Goal: Task Accomplishment & Management: Manage account settings

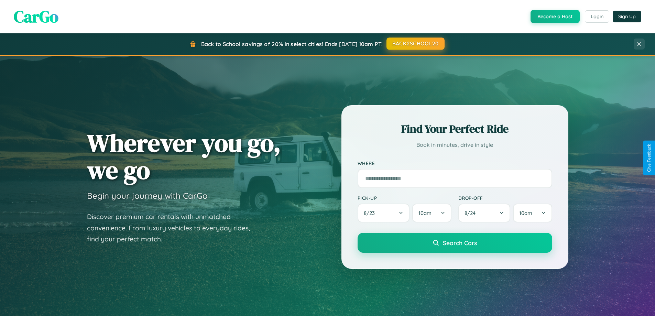
click at [415, 44] on button "BACK2SCHOOL20" at bounding box center [415, 43] width 58 height 12
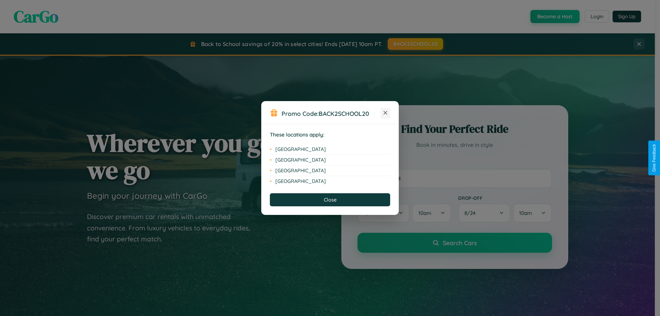
click at [385, 113] on icon at bounding box center [386, 113] width 4 height 4
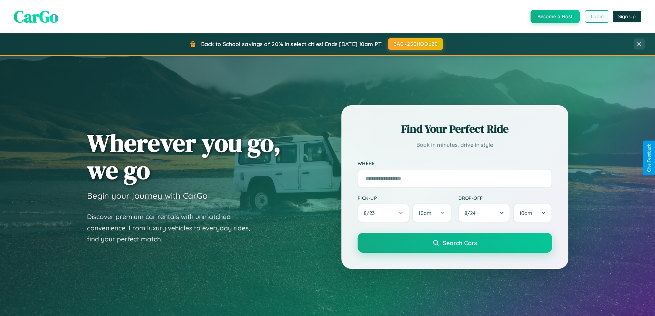
click at [596, 17] on button "Login" at bounding box center [597, 16] width 24 height 12
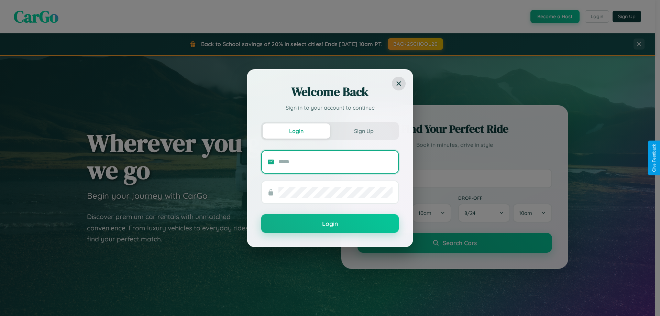
click at [336, 162] on input "text" at bounding box center [335, 161] width 114 height 11
type input "**********"
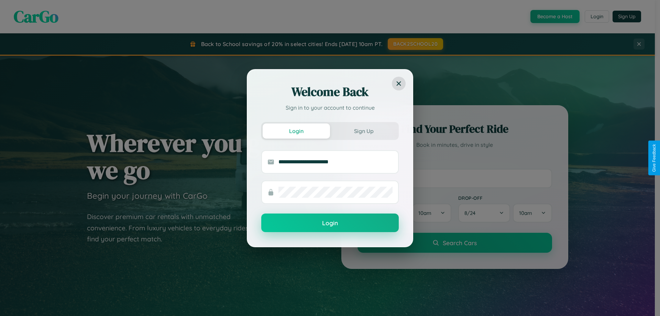
click at [330, 223] on button "Login" at bounding box center [330, 222] width 138 height 19
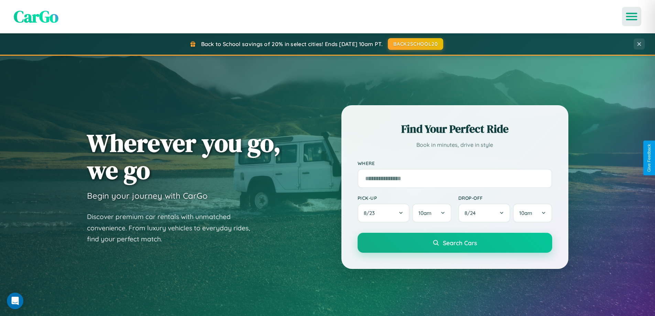
click at [632, 17] on icon "Open menu" at bounding box center [632, 16] width 10 height 6
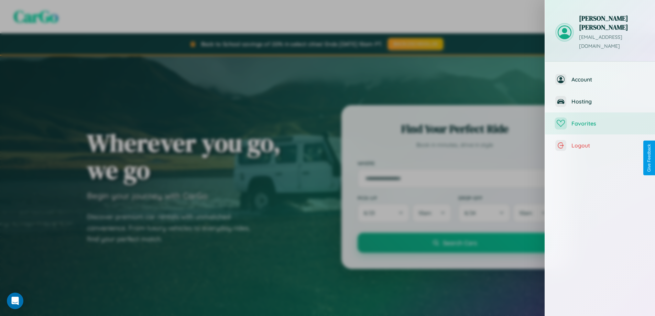
click at [600, 120] on span "Favorites" at bounding box center [607, 123] width 73 height 7
